Goal: Transaction & Acquisition: Purchase product/service

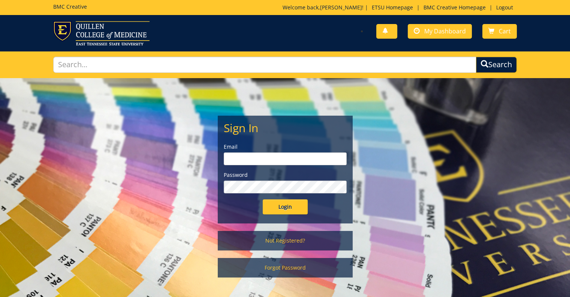
click at [259, 159] on input "email" at bounding box center [285, 158] width 123 height 13
type input "[PERSON_NAME][EMAIL_ADDRESS][DOMAIN_NAME]"
click at [263, 199] on input "Login" at bounding box center [285, 206] width 45 height 15
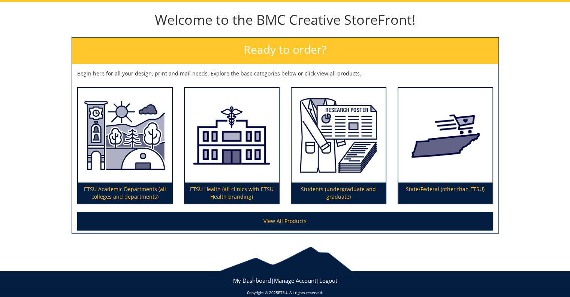
scroll to position [84, 0]
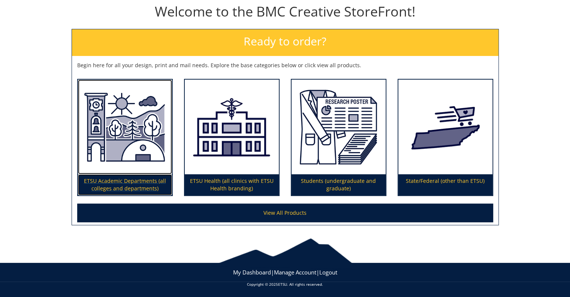
click at [133, 126] on img at bounding box center [125, 126] width 94 height 95
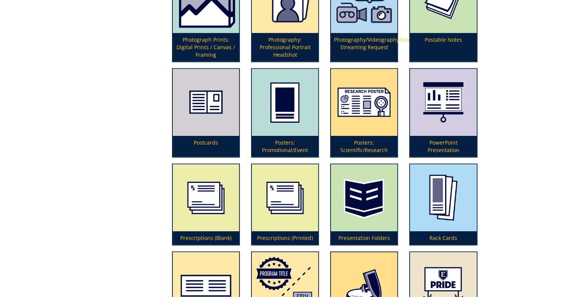
scroll to position [1762, 0]
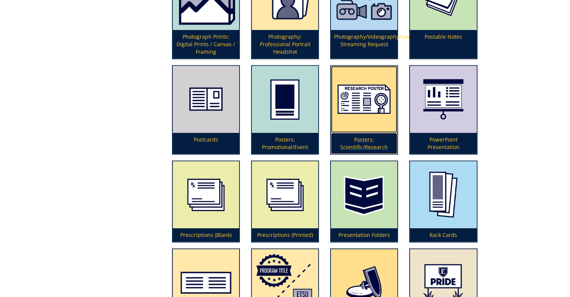
click at [350, 108] on img at bounding box center [364, 99] width 66 height 67
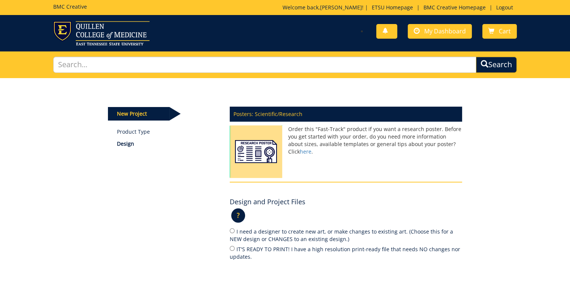
click at [288, 249] on label "IT'S READY TO PRINT! I have a high resolution print-ready file that needs NO ch…" at bounding box center [346, 252] width 232 height 16
click at [235, 249] on input "IT'S READY TO PRINT! I have a high resolution print-ready file that needs NO ch…" at bounding box center [232, 248] width 5 height 5
radio input "true"
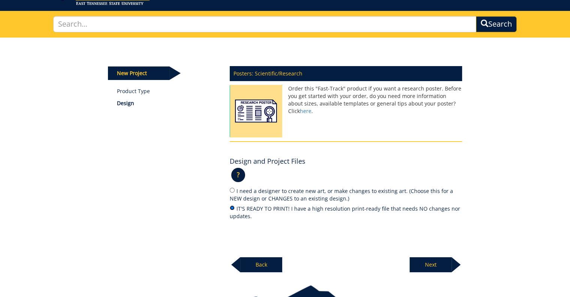
scroll to position [88, 0]
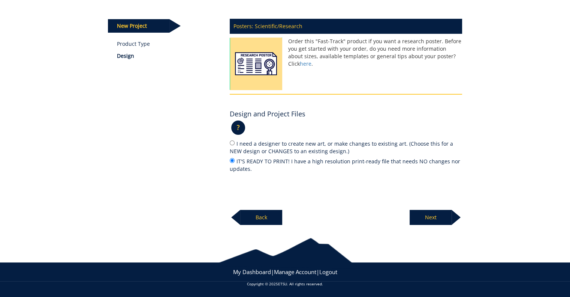
click at [443, 216] on p "Next" at bounding box center [431, 217] width 42 height 15
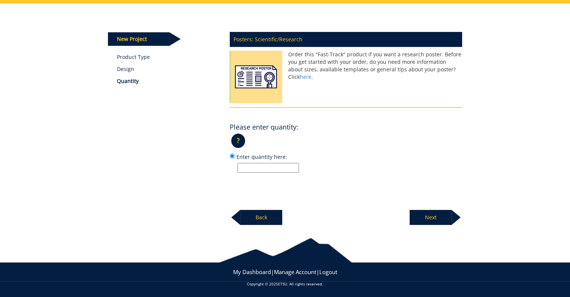
click at [268, 167] on input "Enter quantity here:" at bounding box center [268, 168] width 62 height 10
type input "1"
click at [429, 212] on p "Next" at bounding box center [431, 217] width 42 height 15
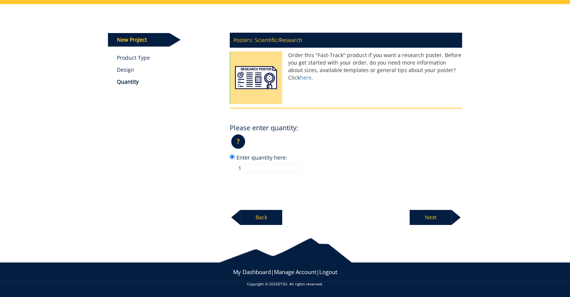
scroll to position [73, 0]
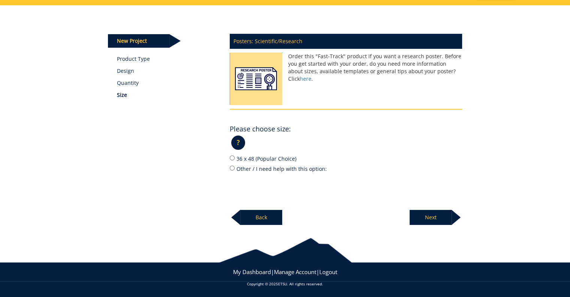
click at [280, 156] on label "36 x 48 (Popular Choice)" at bounding box center [346, 158] width 232 height 8
click at [235, 156] on input "36 x 48 (Popular Choice)" at bounding box center [232, 157] width 5 height 5
radio input "true"
click at [455, 217] on div at bounding box center [456, 217] width 9 height 15
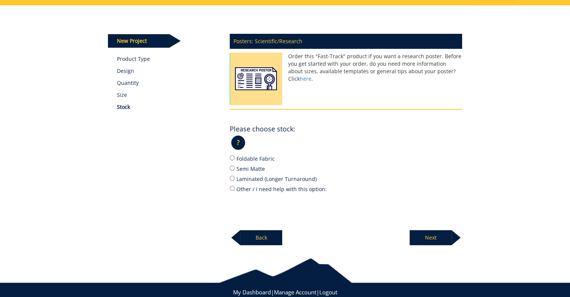
click at [257, 169] on label "Semi Matte" at bounding box center [346, 168] width 232 height 8
click at [235, 169] on input "Semi Matte" at bounding box center [232, 167] width 5 height 5
radio input "true"
click at [437, 232] on p "Next" at bounding box center [431, 237] width 42 height 15
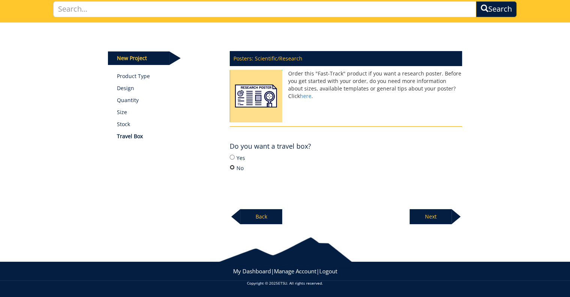
click at [234, 167] on input "No" at bounding box center [232, 167] width 5 height 5
radio input "true"
click at [241, 157] on label "Yes" at bounding box center [346, 157] width 232 height 8
click at [232, 156] on input "Yes" at bounding box center [232, 156] width 5 height 5
radio input "true"
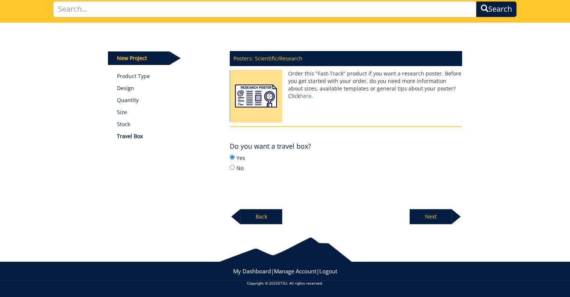
click at [348, 162] on div "Yes No" at bounding box center [346, 162] width 232 height 18
click at [432, 213] on p "Next" at bounding box center [431, 216] width 42 height 15
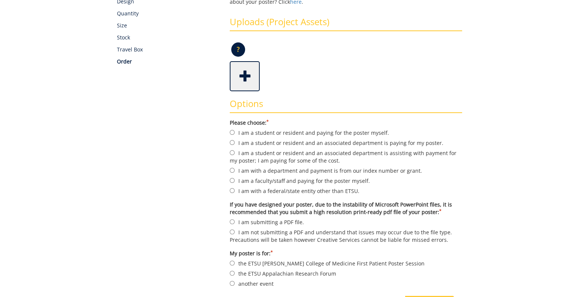
scroll to position [150, 0]
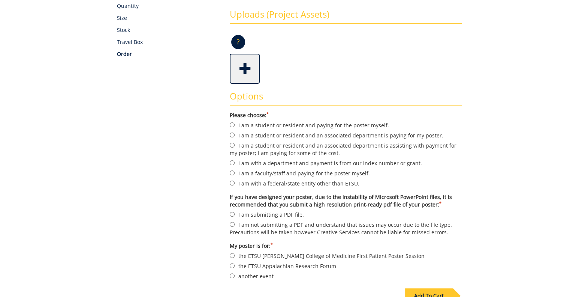
click at [294, 162] on label "I am with a department and payment is from our index number or grant." at bounding box center [346, 163] width 232 height 8
click at [235, 162] on input "I am with a department and payment is from our index number or grant." at bounding box center [232, 162] width 5 height 5
radio input "true"
click at [290, 213] on label "I am submitting a PDF file." at bounding box center [346, 214] width 232 height 8
click at [235, 213] on input "I am submitting a PDF file." at bounding box center [232, 213] width 5 height 5
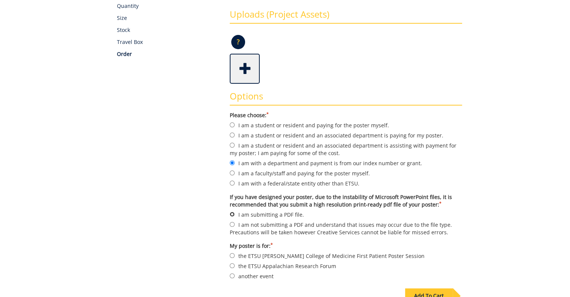
radio input "true"
click at [262, 275] on label "another event" at bounding box center [346, 275] width 232 height 8
click at [235, 275] on input "another event" at bounding box center [232, 275] width 5 height 5
radio input "true"
click at [246, 70] on span at bounding box center [246, 68] width 30 height 26
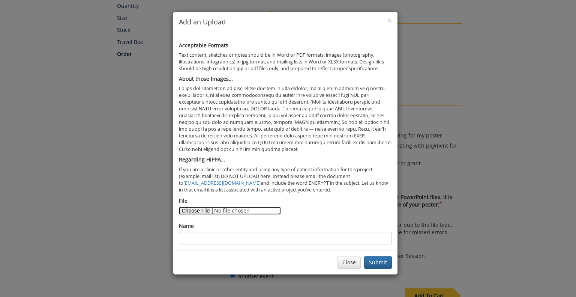
click at [202, 210] on input "File" at bounding box center [230, 210] width 102 height 8
type input "C:\fakepath\JGodfrey - SC IntHom Sleep Dep GenHealth [DEMOGRAPHIC_DATA] - FINAL…"
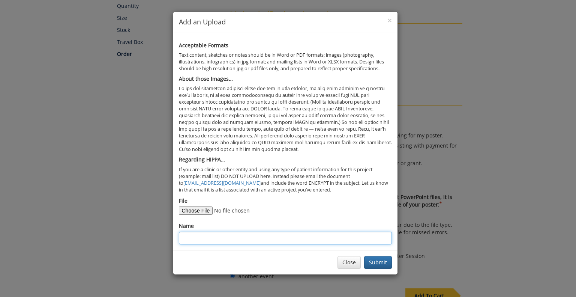
click at [280, 241] on input "Name" at bounding box center [285, 237] width 213 height 13
type input "Godfrey QCOM SRP Poster - SC IH Sleep Dep HRQL"
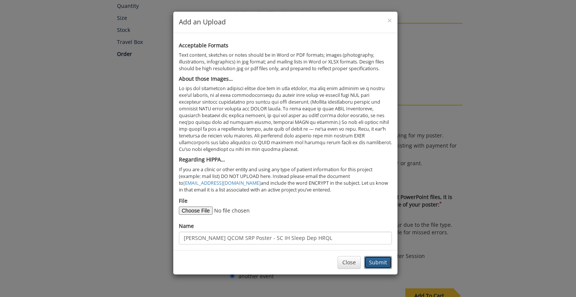
click at [378, 260] on button "Submit" at bounding box center [378, 262] width 28 height 13
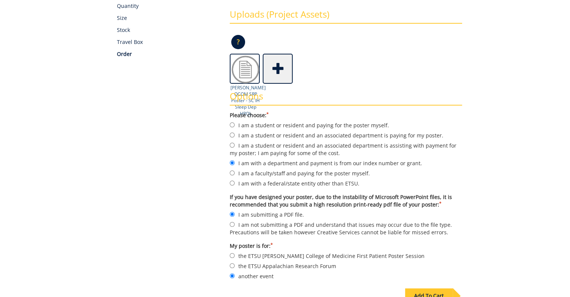
click at [243, 62] on img at bounding box center [246, 69] width 30 height 30
click at [240, 67] on img at bounding box center [246, 69] width 30 height 30
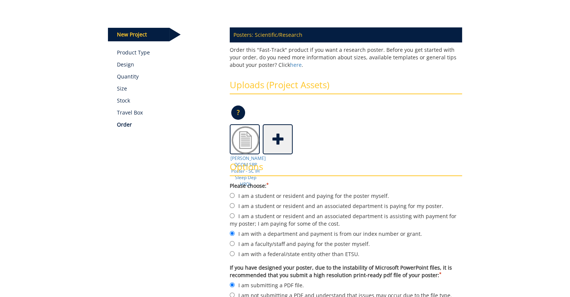
scroll to position [78, 0]
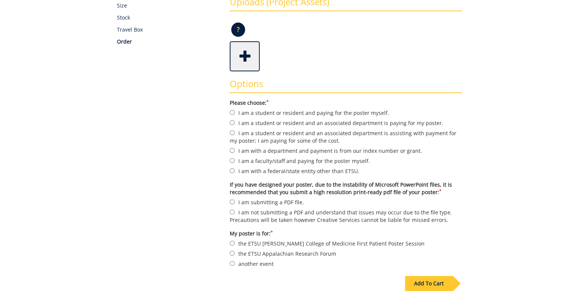
scroll to position [187, 0]
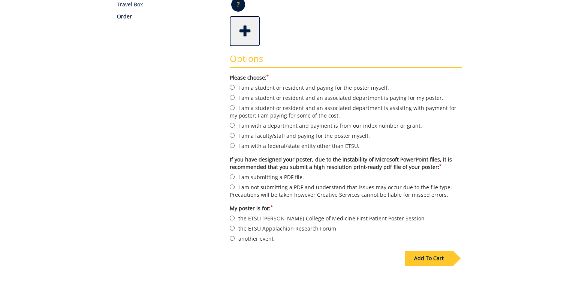
click at [299, 125] on label "I am with a department and payment is from our index number or grant." at bounding box center [346, 125] width 232 height 8
click at [235, 125] on input "I am with a department and payment is from our index number or grant." at bounding box center [232, 125] width 5 height 5
radio input "true"
click at [272, 177] on label "I am submitting a PDF file." at bounding box center [346, 176] width 232 height 8
click at [235, 177] on input "I am submitting a PDF file." at bounding box center [232, 176] width 5 height 5
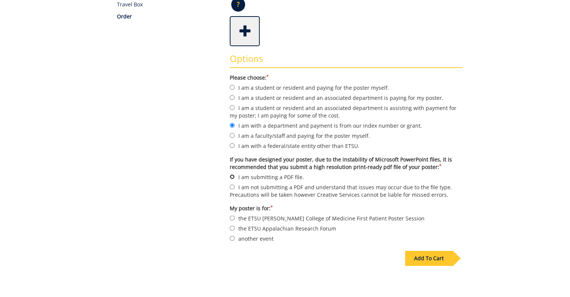
radio input "true"
click at [260, 238] on label "another event" at bounding box center [346, 238] width 232 height 8
click at [235, 238] on input "another event" at bounding box center [232, 237] width 5 height 5
radio input "true"
click at [251, 31] on span at bounding box center [246, 30] width 30 height 26
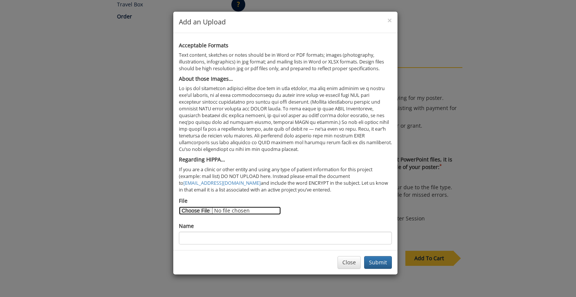
click at [206, 211] on input "File" at bounding box center [230, 210] width 102 height 8
type input "C:\fakepath\JGodfrey - SC IntHom Sleep Dep GenHealth [DEMOGRAPHIC_DATA] - FINAL…"
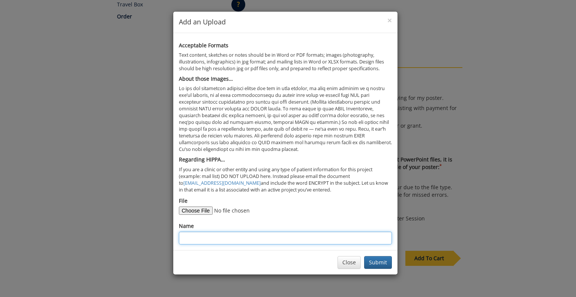
click at [219, 237] on input "Name" at bounding box center [285, 237] width 213 height 13
type input "JGodfrey QCOM SRP Poster - SC IH Sleep Dep HRQL"
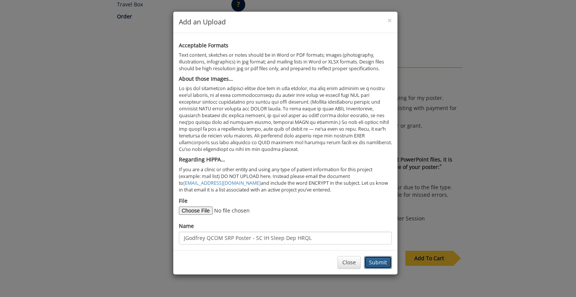
click at [379, 260] on button "Submit" at bounding box center [378, 262] width 28 height 13
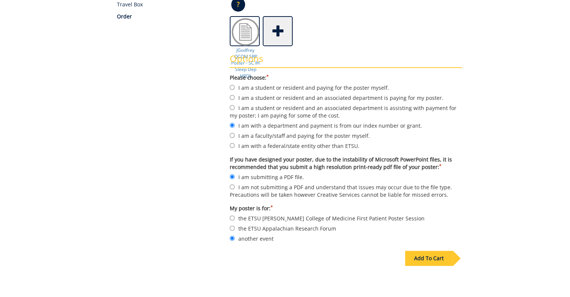
click at [436, 255] on div "Add To Cart" at bounding box center [429, 257] width 48 height 15
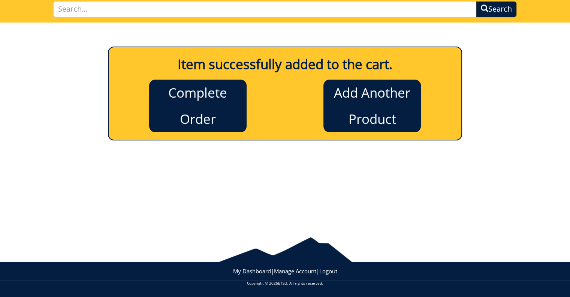
scroll to position [55, 0]
click at [185, 90] on link "Complete Order" at bounding box center [197, 105] width 97 height 52
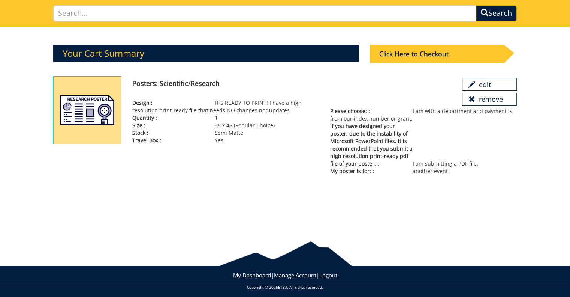
scroll to position [55, 0]
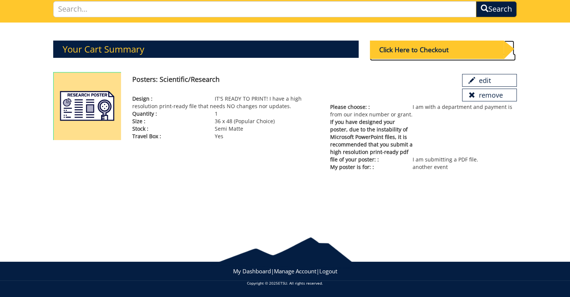
click at [425, 48] on div "Click Here to Checkout" at bounding box center [437, 49] width 134 height 18
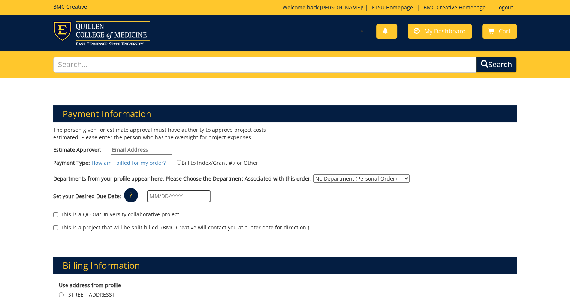
click at [151, 148] on input "Estimate Approver:" at bounding box center [142, 150] width 62 height 10
type input "MILLERNA2@mail.etsu.edu"
click at [177, 160] on input "Bill to Index/Grant # / or Other" at bounding box center [179, 162] width 5 height 5
radio input "true"
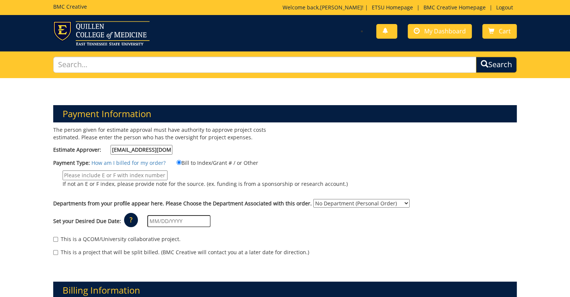
click at [137, 174] on input "If not an E or F index, please provide note for the source. (ex. funding is fro…" at bounding box center [115, 175] width 105 height 10
paste input "20-62400-100000-100-75450-200-999-999-999-999-99"
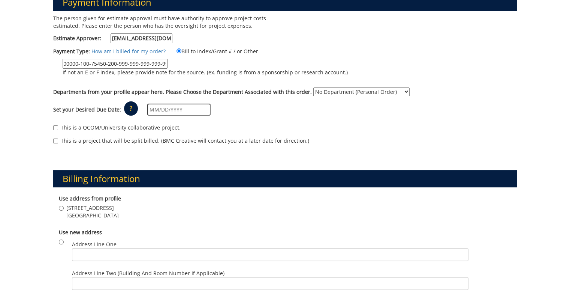
scroll to position [112, 0]
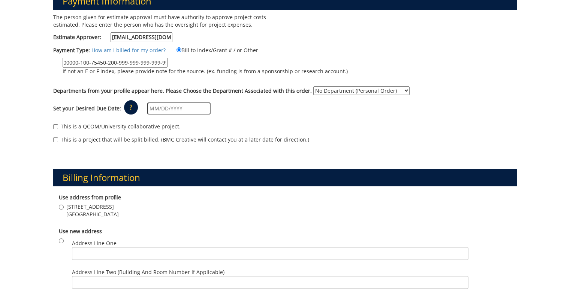
type input "20-62400-100000-100-75450-200-999-999-999-999-99"
click at [341, 91] on select "No Department (Personal Order) Psychiatry and Behavioral Sciences Medical Educa…" at bounding box center [361, 90] width 96 height 9
select select "152"
click at [313, 86] on select "No Department (Personal Order) Psychiatry and Behavioral Sciences Medical Educa…" at bounding box center [361, 90] width 96 height 9
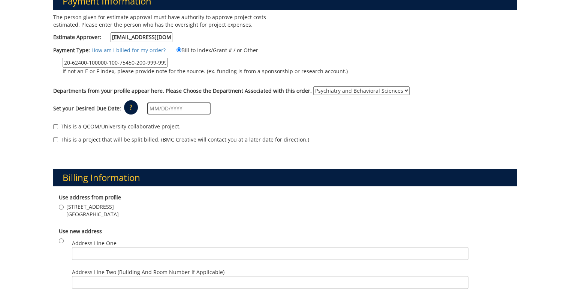
click at [184, 105] on input "text" at bounding box center [178, 108] width 63 height 12
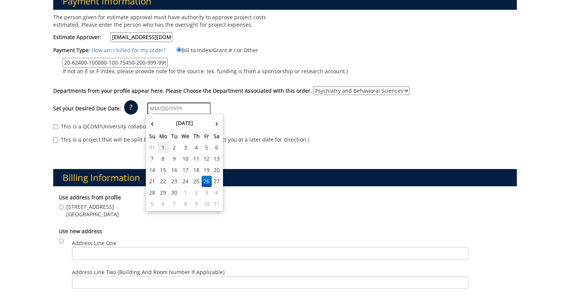
click at [162, 147] on td "1" at bounding box center [163, 147] width 12 height 11
click at [169, 106] on input "09/01/2025" at bounding box center [178, 108] width 63 height 12
click at [162, 190] on td "29" at bounding box center [163, 192] width 12 height 11
click at [170, 107] on input "09/29/2025" at bounding box center [178, 108] width 63 height 12
click at [172, 192] on td "30" at bounding box center [174, 192] width 10 height 11
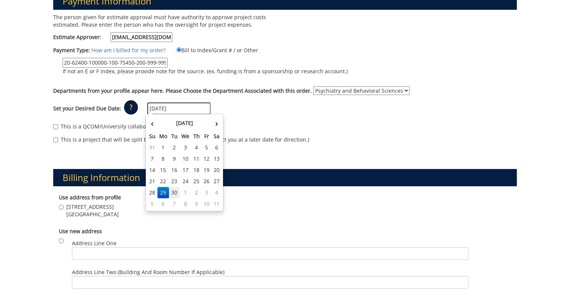
type input "[DATE]"
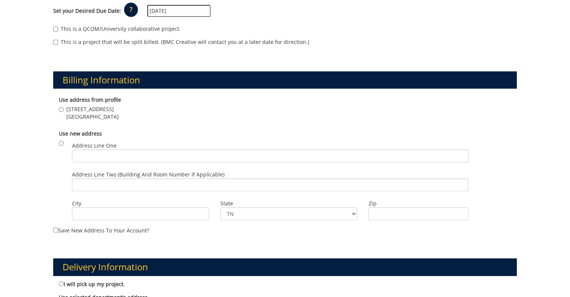
scroll to position [262, 0]
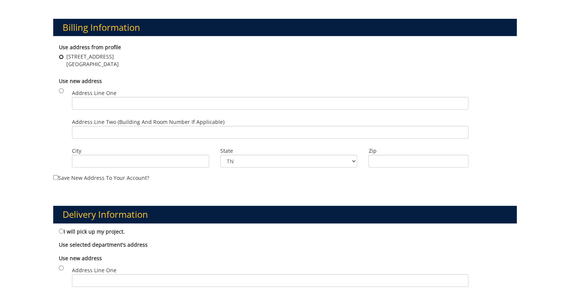
click at [61, 55] on input "2 Professional Park Dr., Suite 21 Johnson City , TN 37604" at bounding box center [61, 56] width 5 height 5
radio input "true"
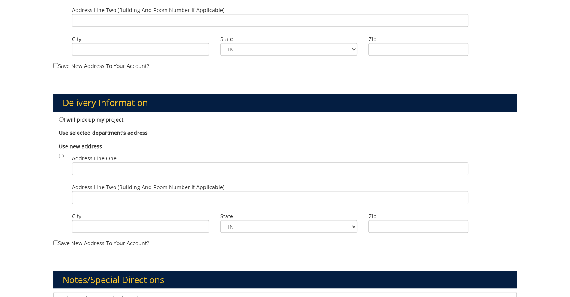
scroll to position [412, 0]
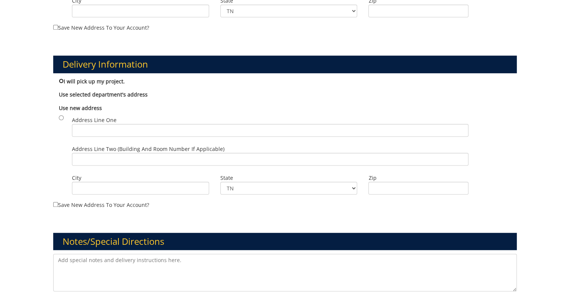
click at [62, 78] on input "I will pick up my project." at bounding box center [61, 80] width 5 height 5
radio input "true"
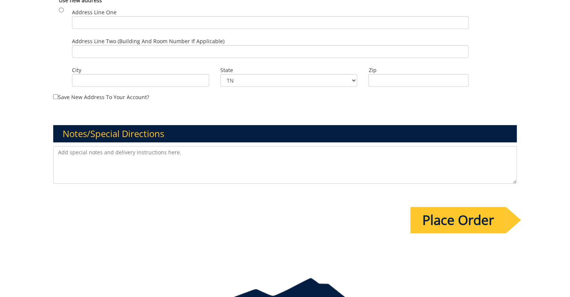
scroll to position [525, 0]
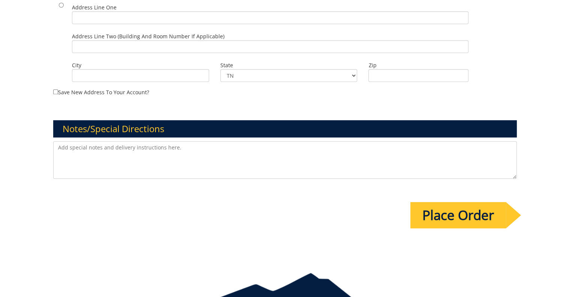
click at [141, 154] on textarea at bounding box center [285, 159] width 464 height 37
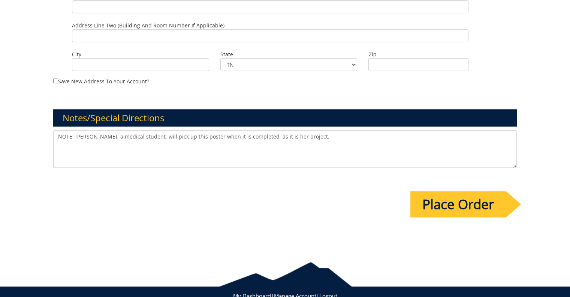
scroll to position [558, 0]
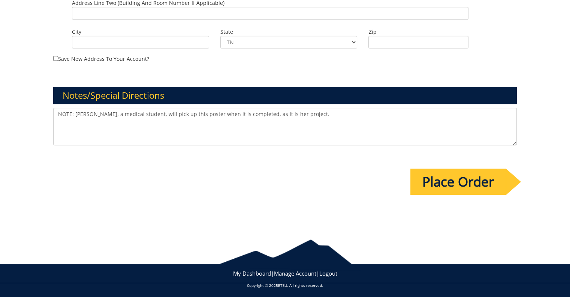
type textarea "NOTE: Jordan Godfrey, a medical student, will pick up this poster when it is co…"
click at [446, 179] on input "Place Order" at bounding box center [459, 181] width 96 height 26
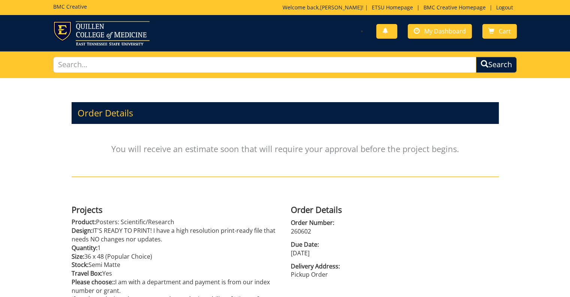
scroll to position [111, 0]
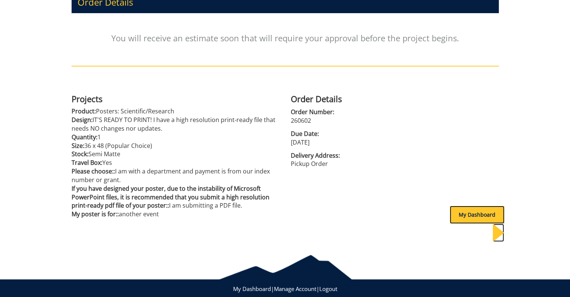
click at [477, 212] on div "My Dashboard" at bounding box center [477, 214] width 55 height 18
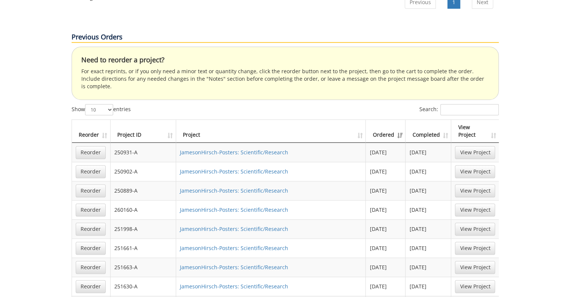
scroll to position [412, 0]
